Goal: Navigation & Orientation: Find specific page/section

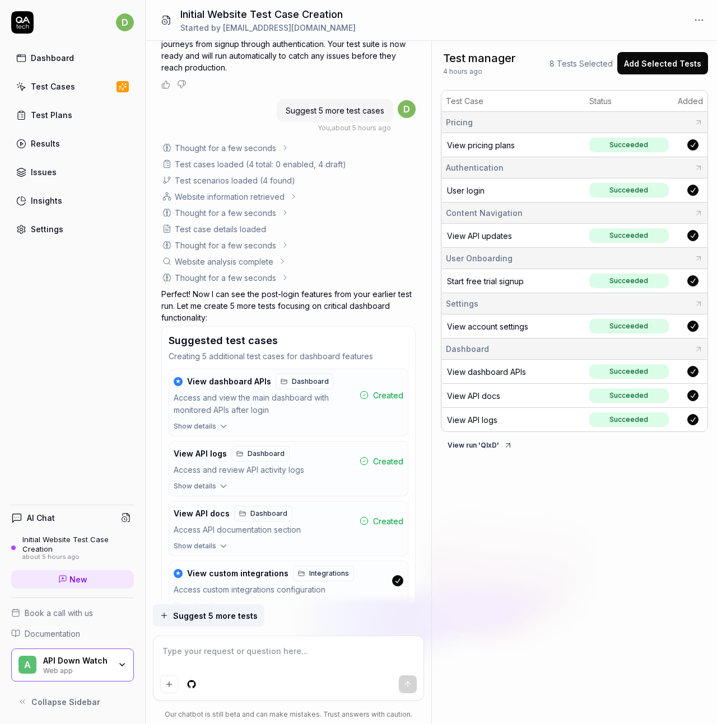
scroll to position [1067, 0]
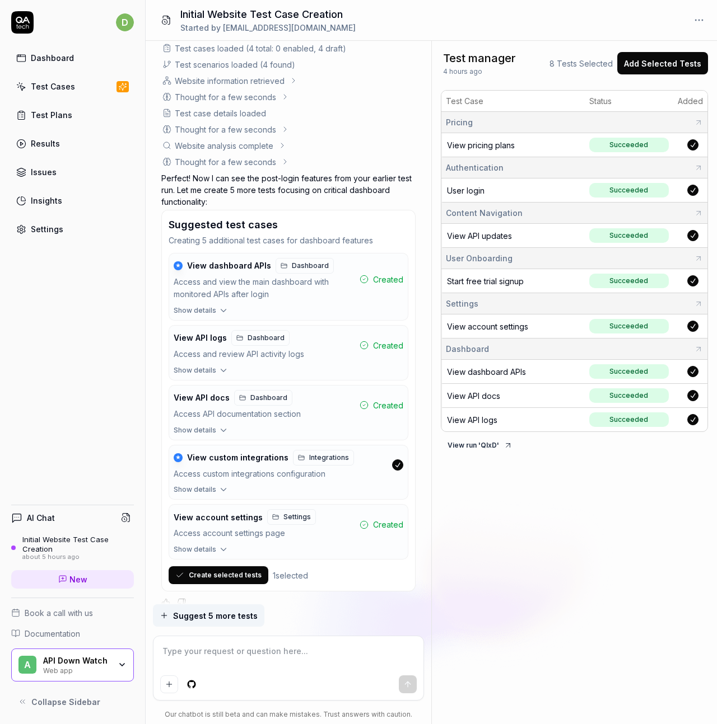
click at [58, 58] on div "Dashboard" at bounding box center [52, 58] width 43 height 12
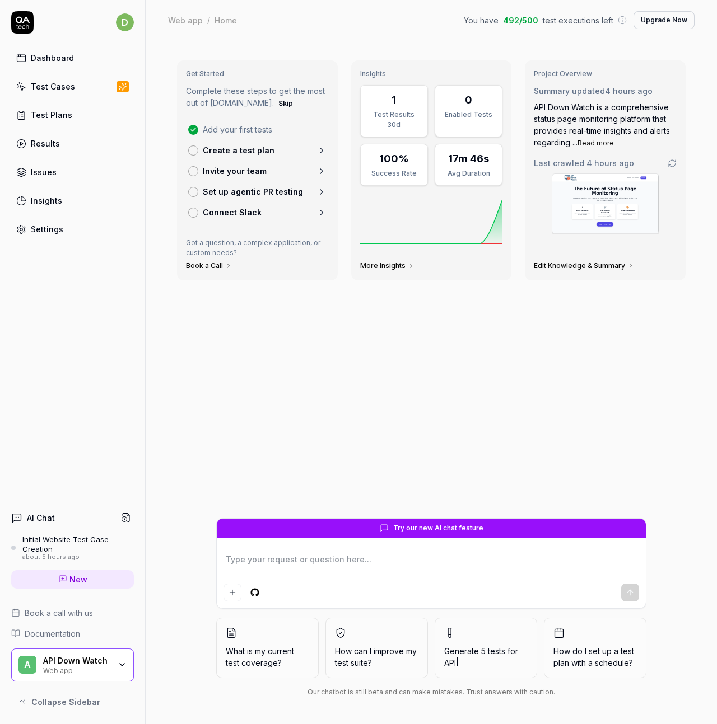
type textarea "*"
click at [45, 107] on link "Test Plans" at bounding box center [72, 115] width 123 height 22
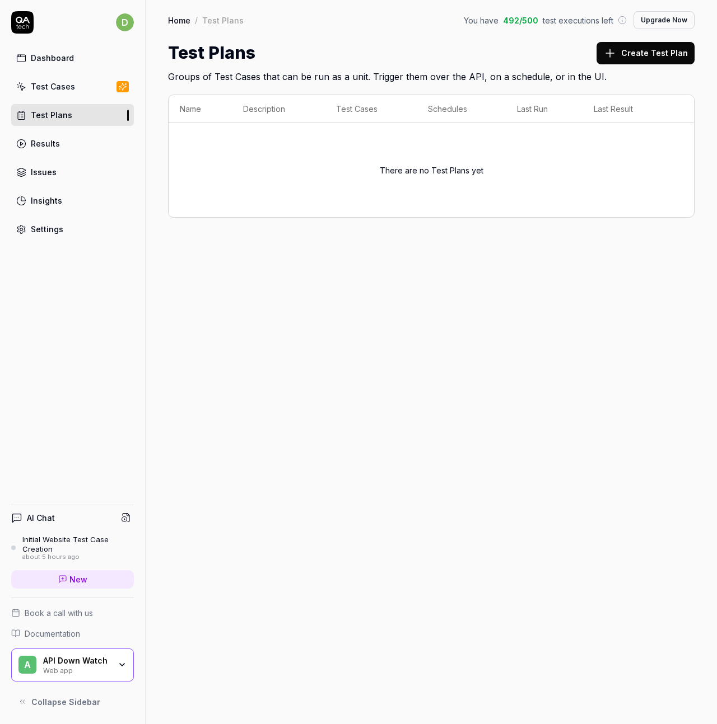
click at [42, 140] on div "Results" at bounding box center [45, 144] width 29 height 12
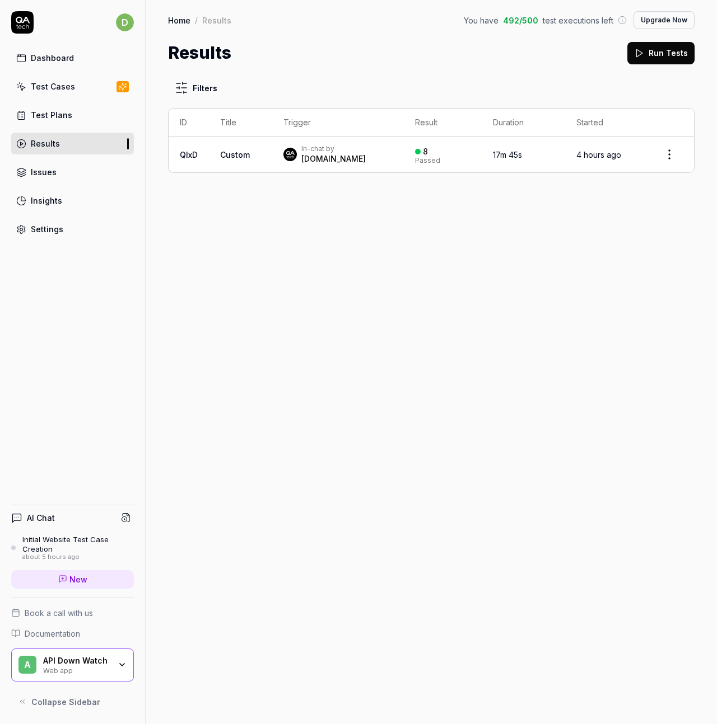
click at [25, 171] on icon at bounding box center [21, 170] width 8 height 4
